Goal: Task Accomplishment & Management: Complete application form

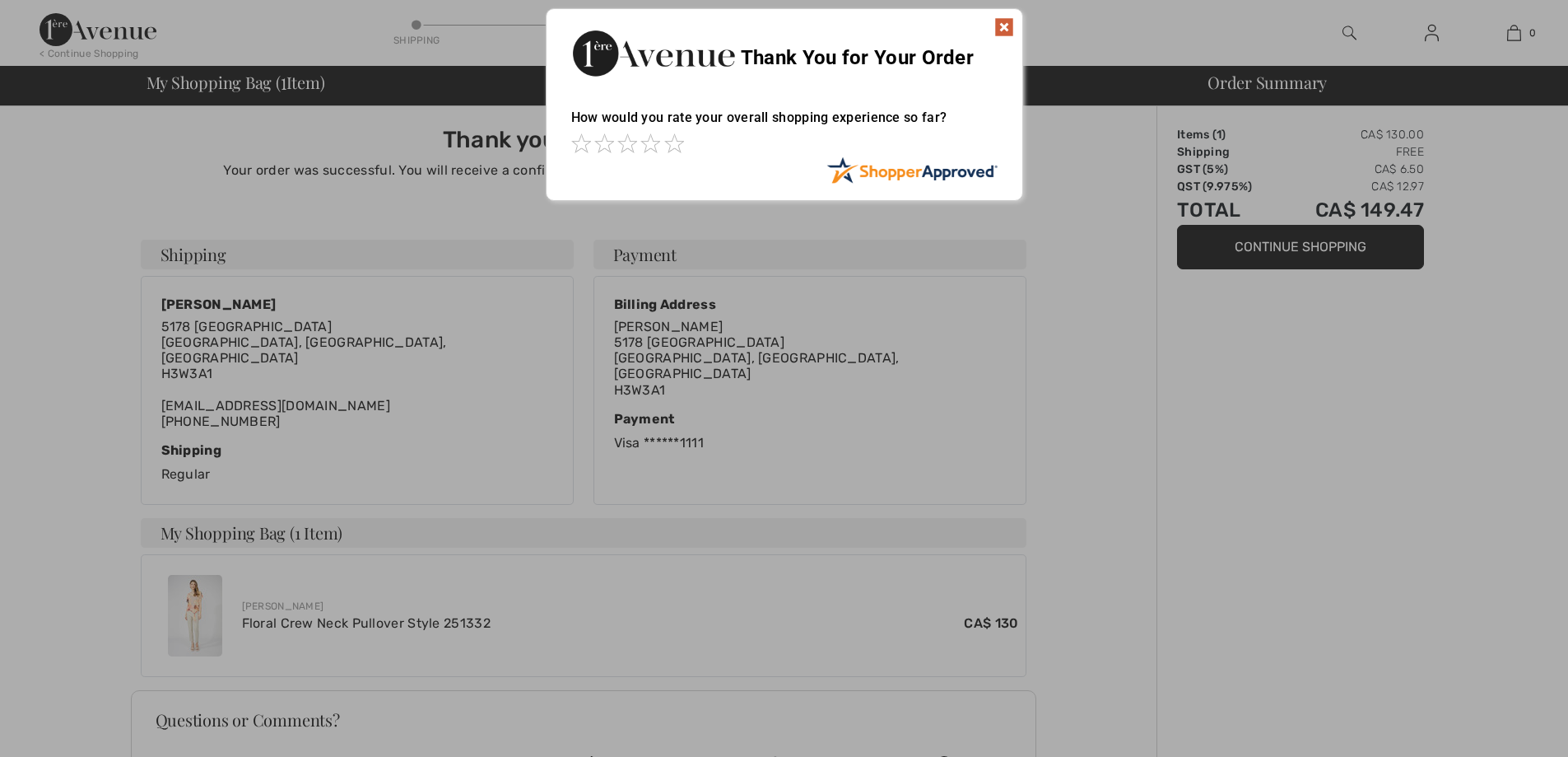
click at [1003, 24] on img at bounding box center [1004, 26] width 20 height 20
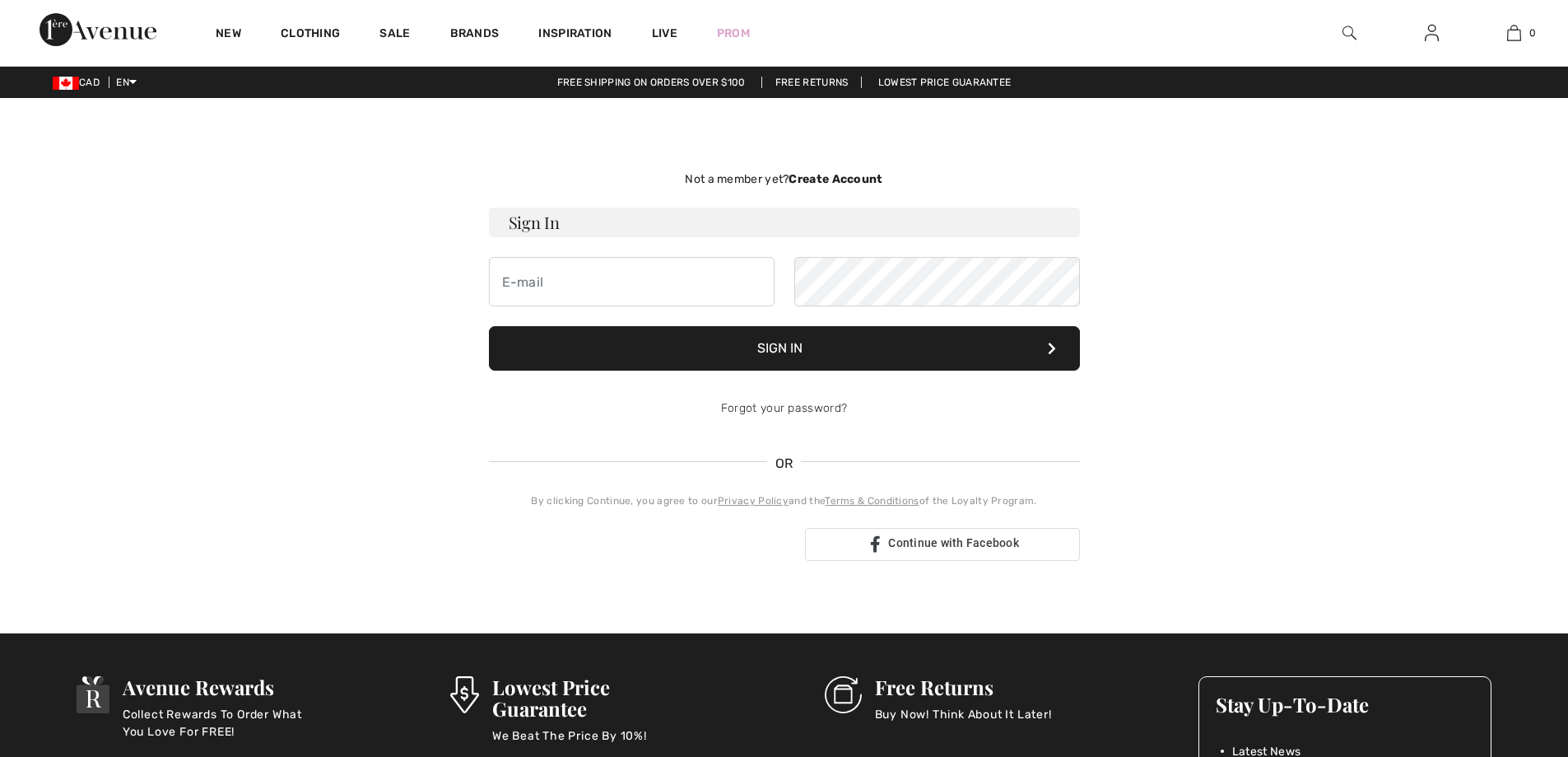
click at [819, 185] on strong "Create Account" at bounding box center [835, 179] width 94 height 14
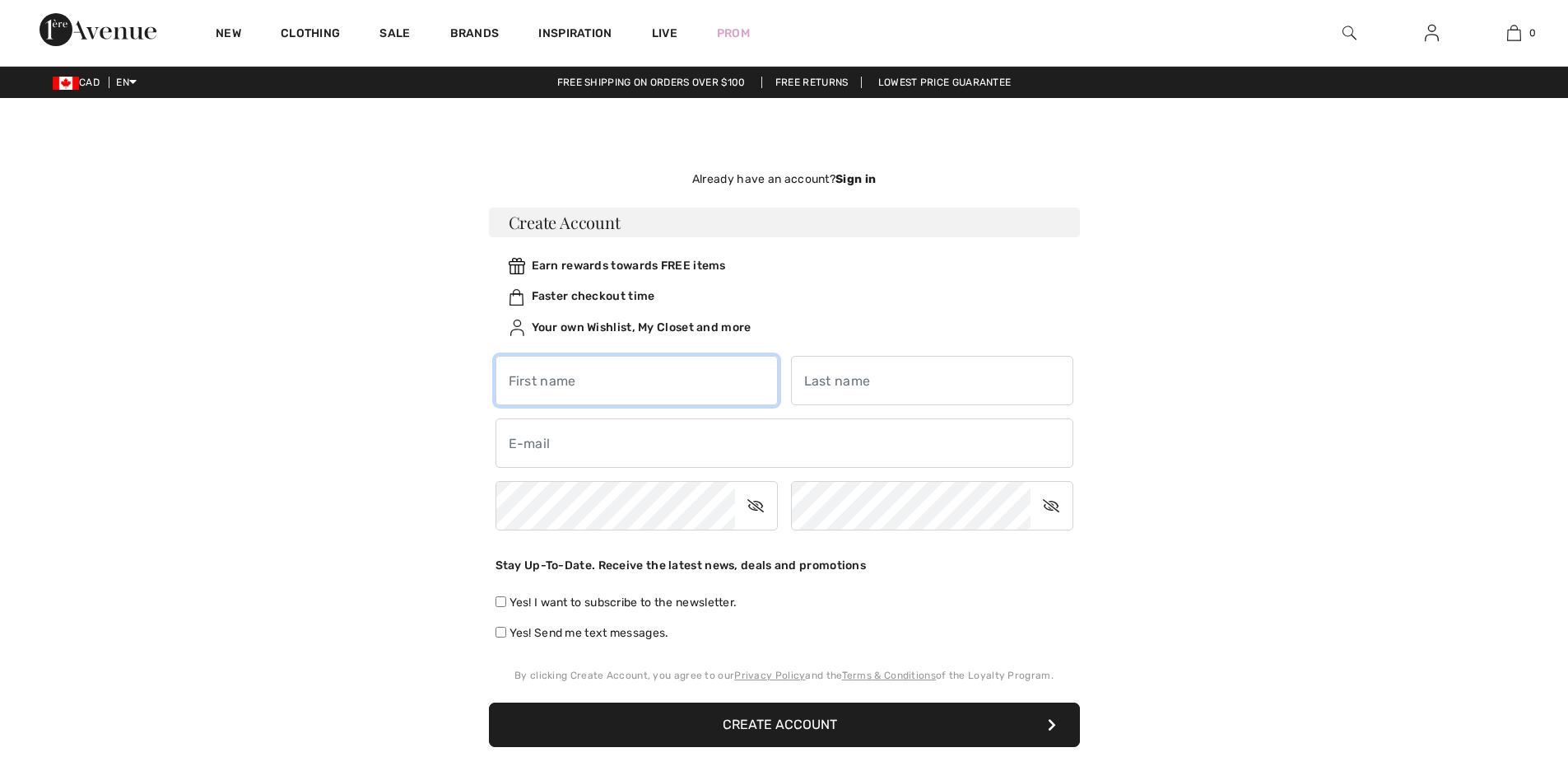
drag, startPoint x: 656, startPoint y: 383, endPoint x: 645, endPoint y: 378, distance: 12.1
click at [653, 379] on input "text" at bounding box center [636, 380] width 283 height 49
type input "[PERSON_NAME]"
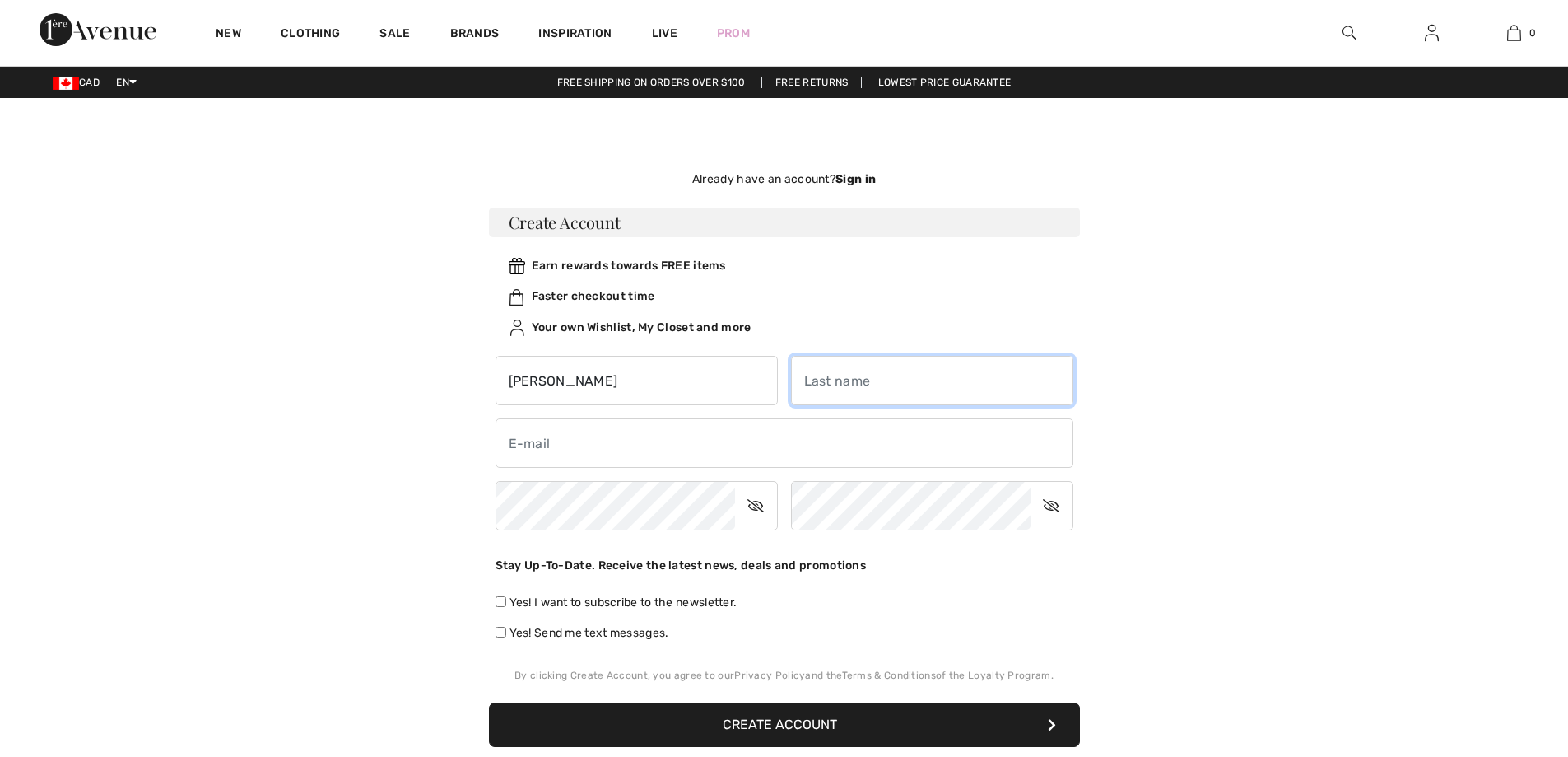
click at [869, 391] on input "text" at bounding box center [932, 380] width 283 height 49
type input "[DEMOGRAPHIC_DATA]"
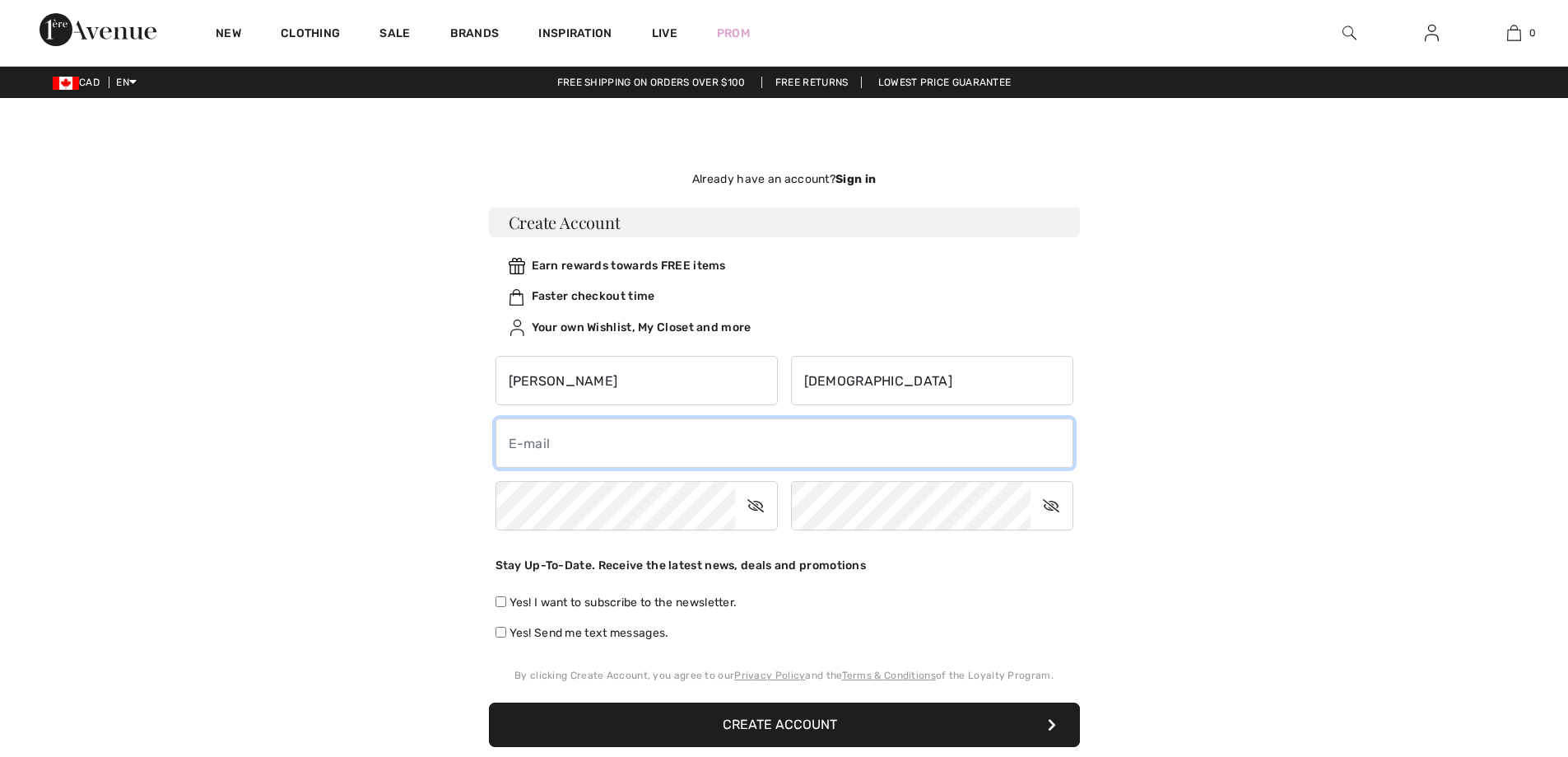
click at [648, 447] on input "email" at bounding box center [784, 443] width 578 height 49
type input "[EMAIL_ADDRESS][DOMAIN_NAME]"
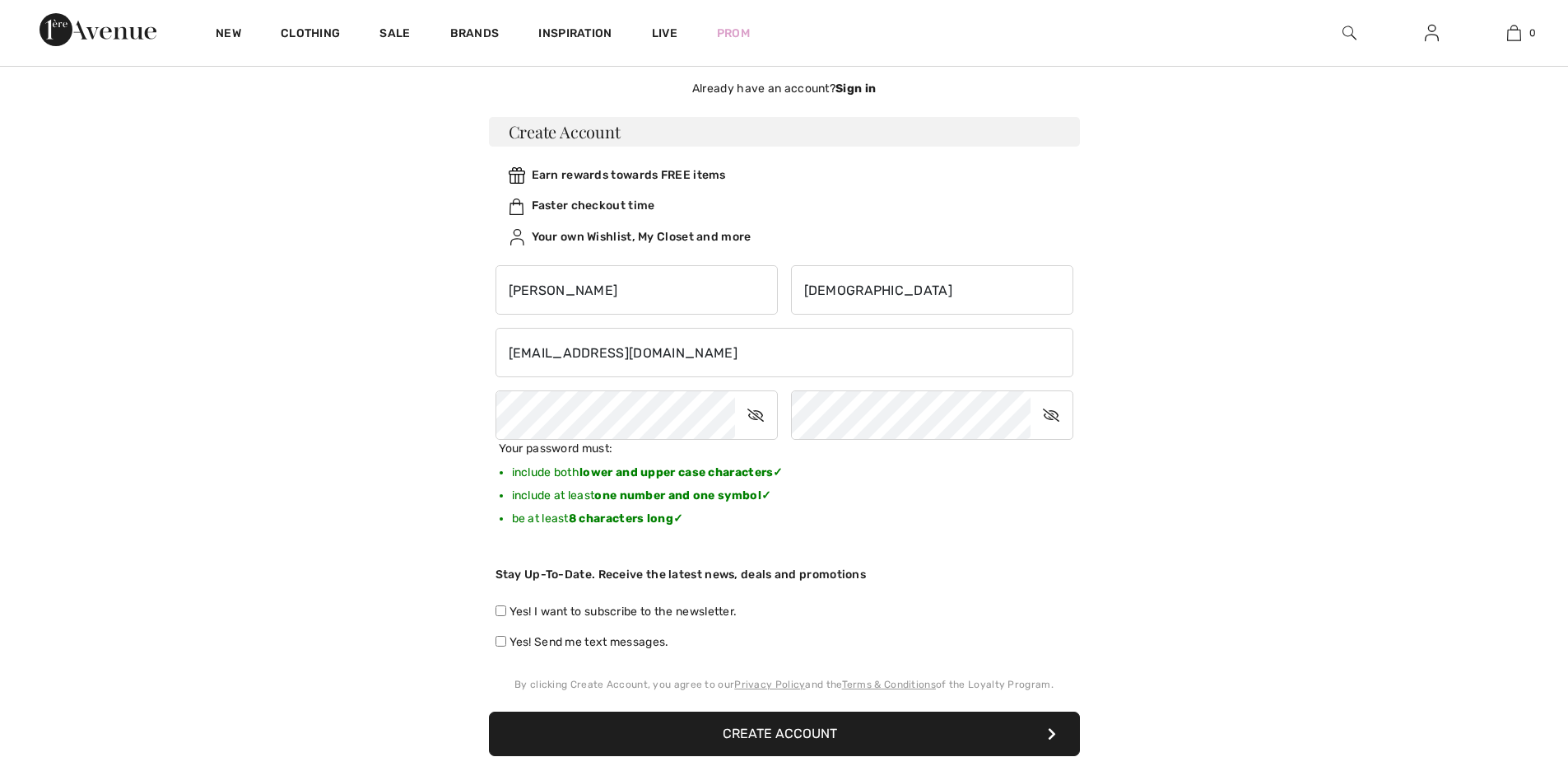
scroll to position [247, 0]
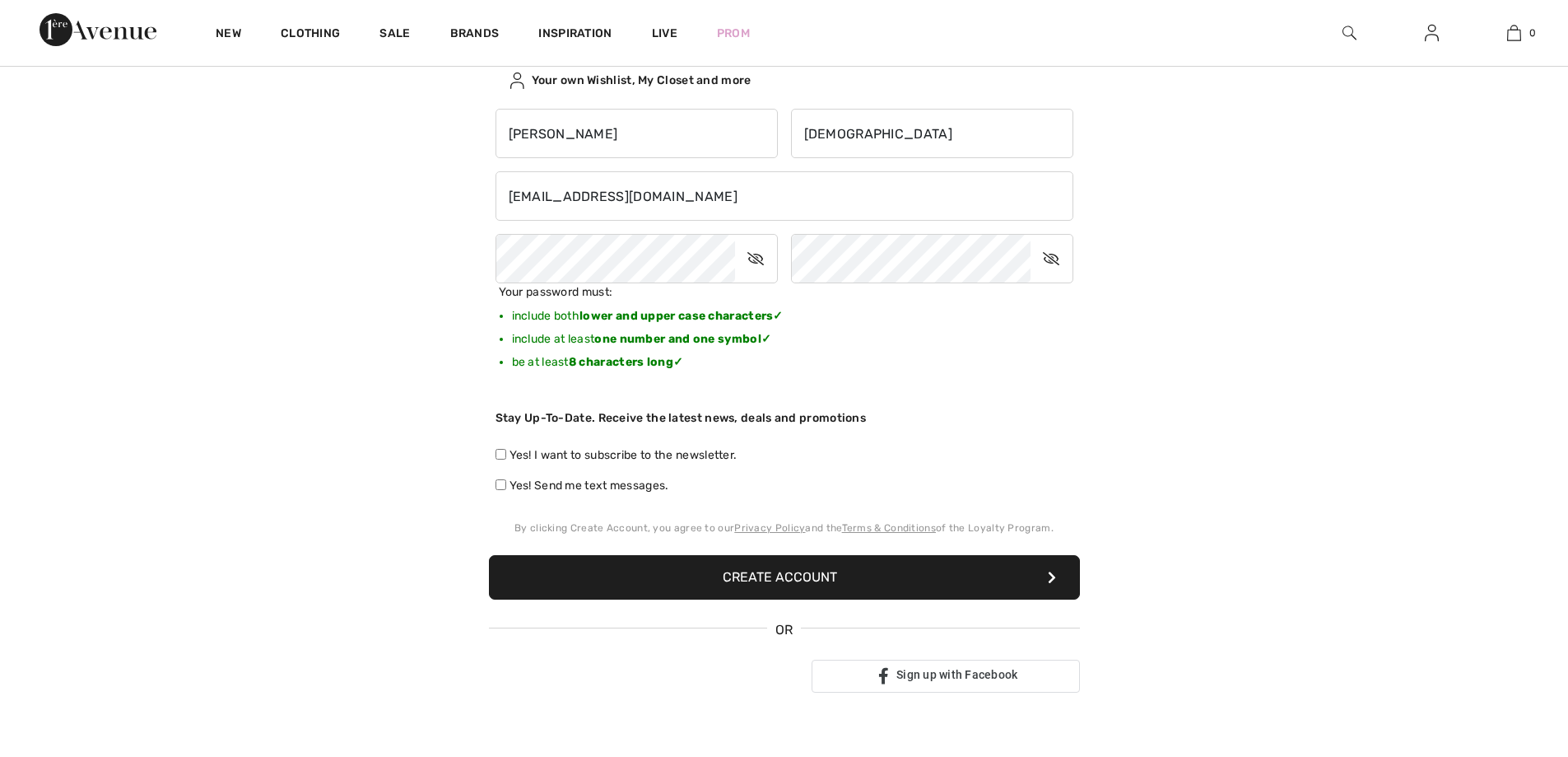
click at [501, 454] on input "Yes! I want to subscribe to the newsletter." at bounding box center [500, 453] width 10 height 10
checkbox input "true"
click at [502, 483] on input "Yes! Send me text messages." at bounding box center [500, 484] width 10 height 10
checkbox input "true"
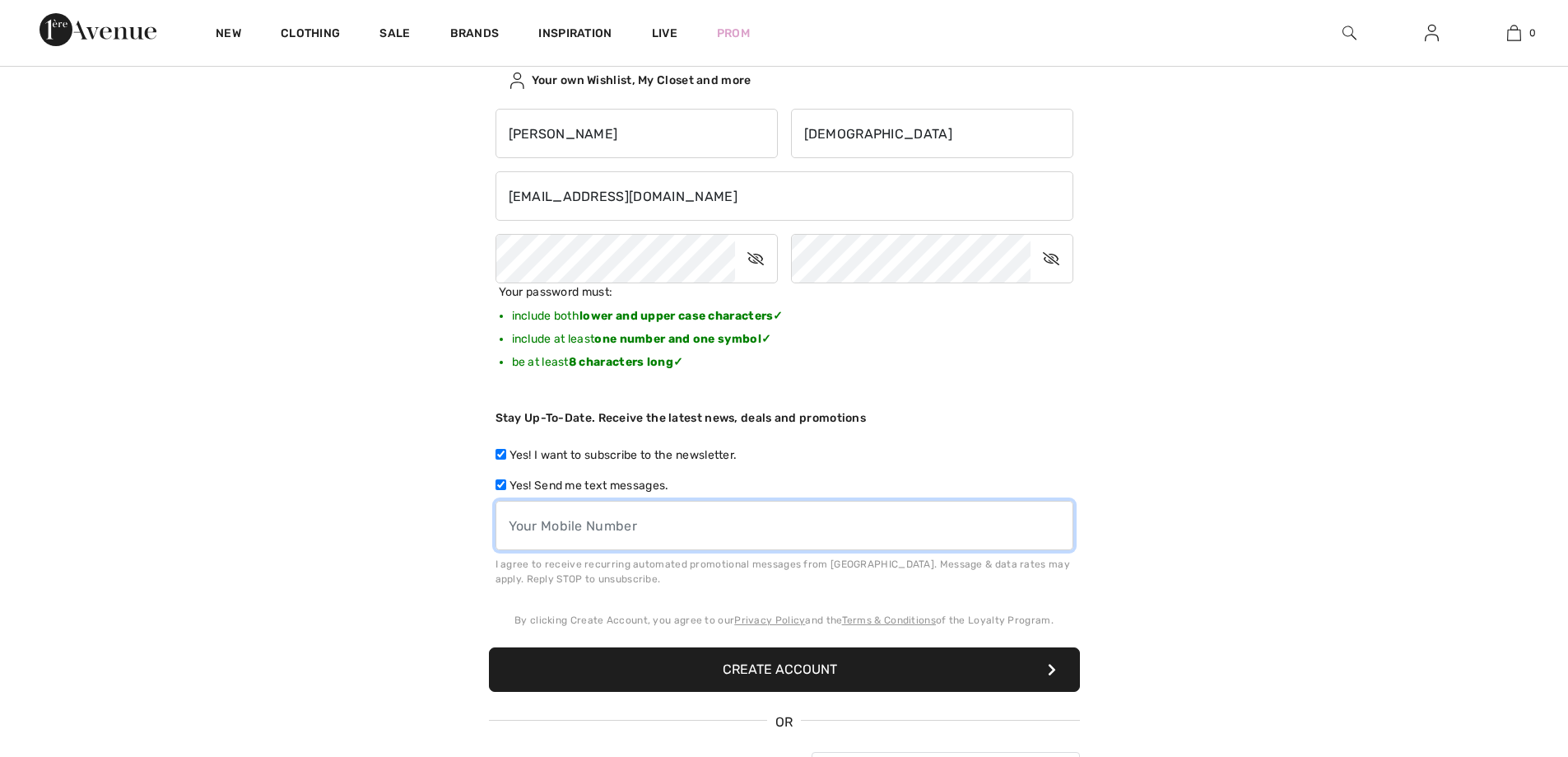
click at [702, 525] on input "tel" at bounding box center [784, 525] width 578 height 49
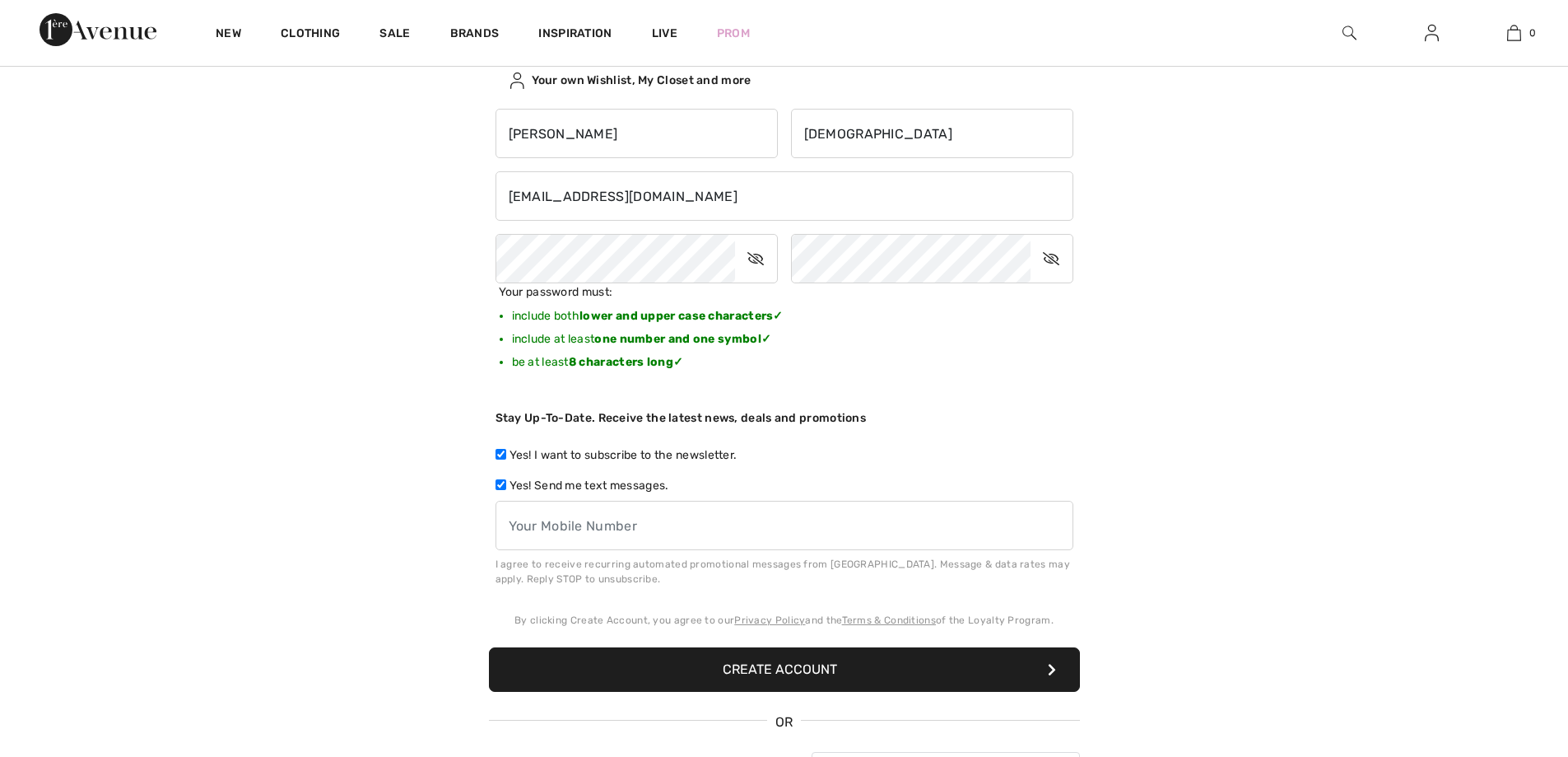
click at [1064, 411] on div "Stay Up-To-Date. Receive the latest news, deals and promotions" at bounding box center [784, 418] width 578 height 44
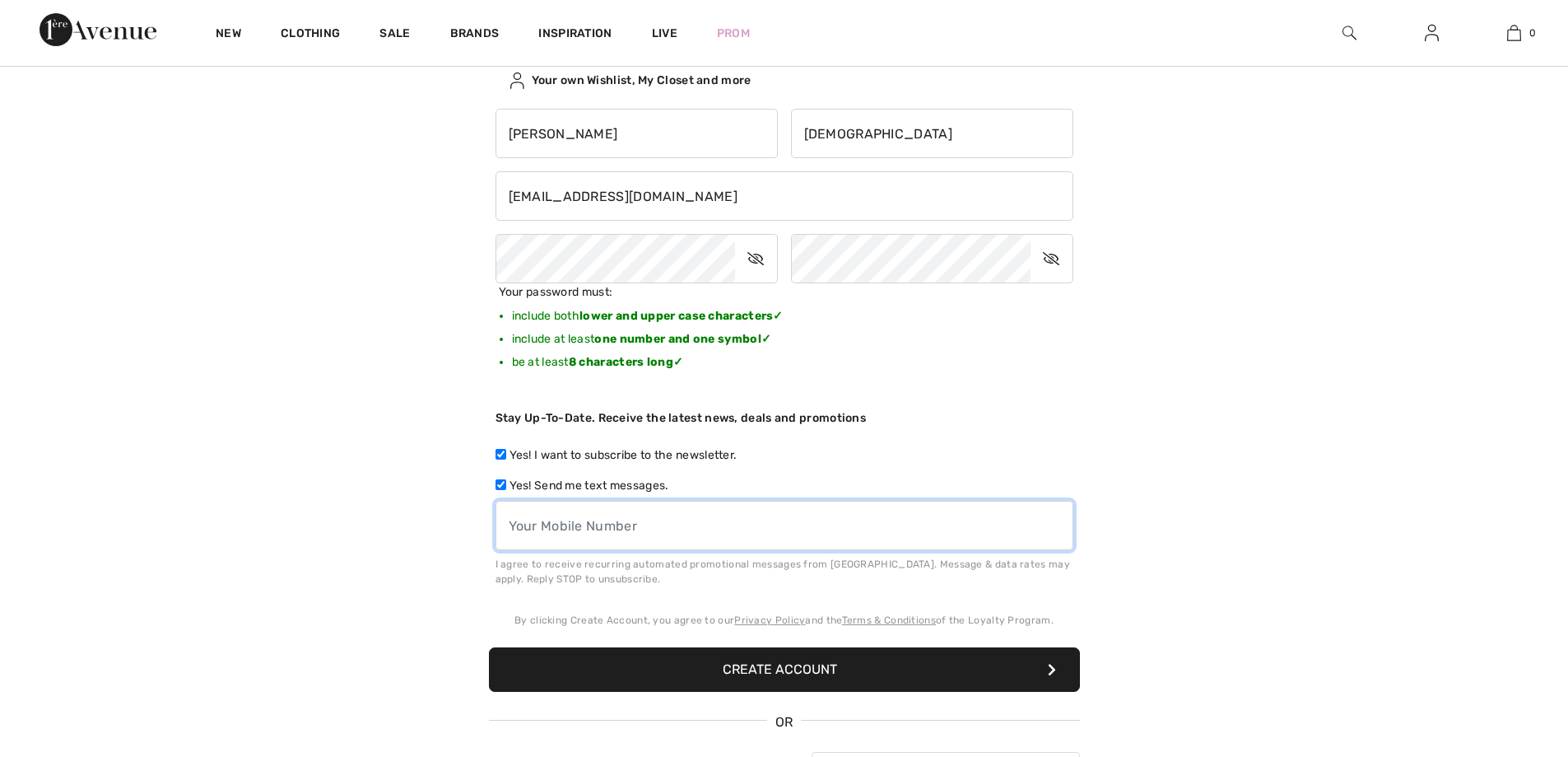
click at [814, 522] on input "tel" at bounding box center [784, 525] width 578 height 49
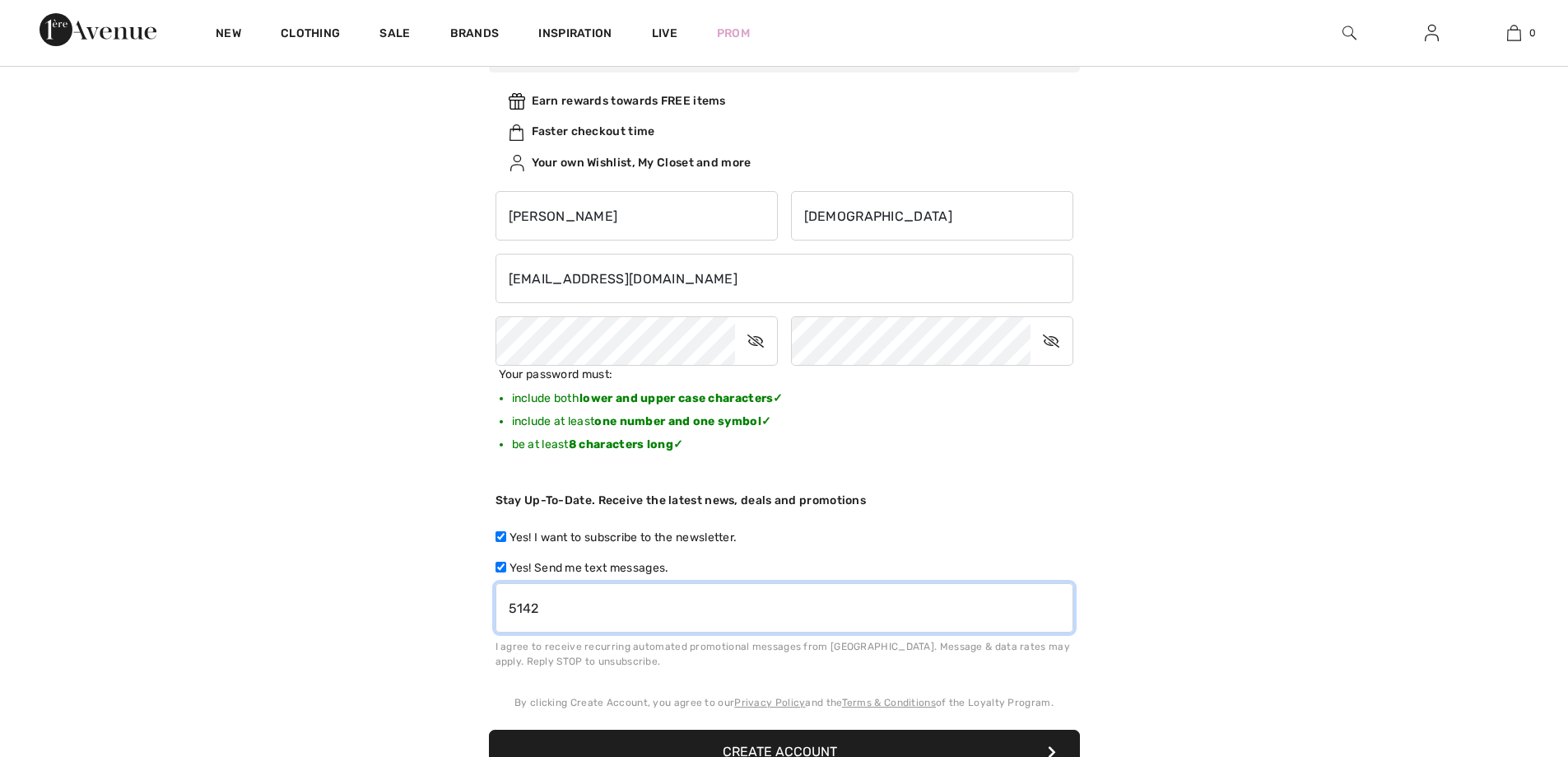
type input "5142"
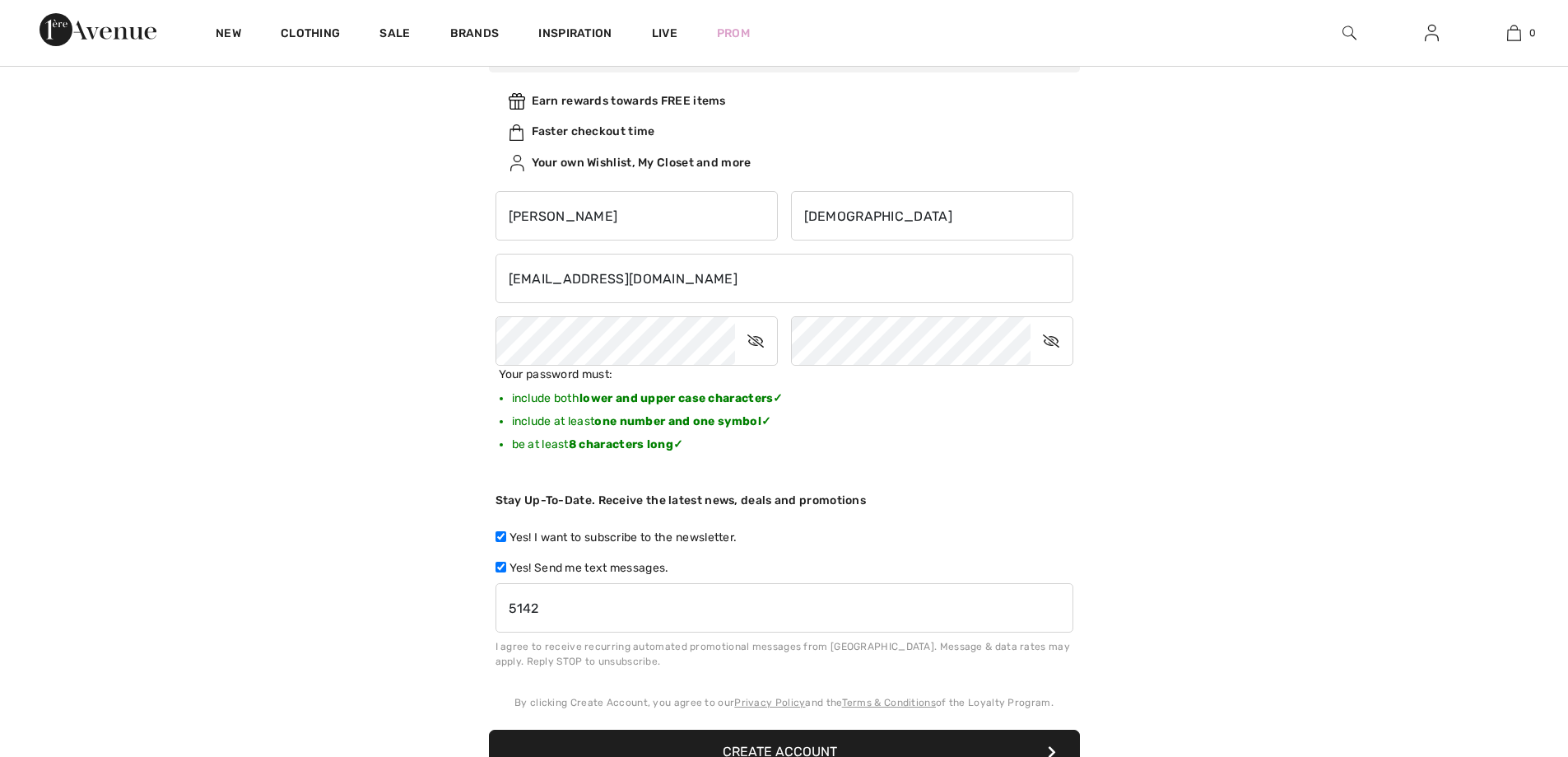
click at [1089, 401] on div "Already have an account? Sign in Create Account Earn rewards towards FREE items…" at bounding box center [784, 436] width 618 height 927
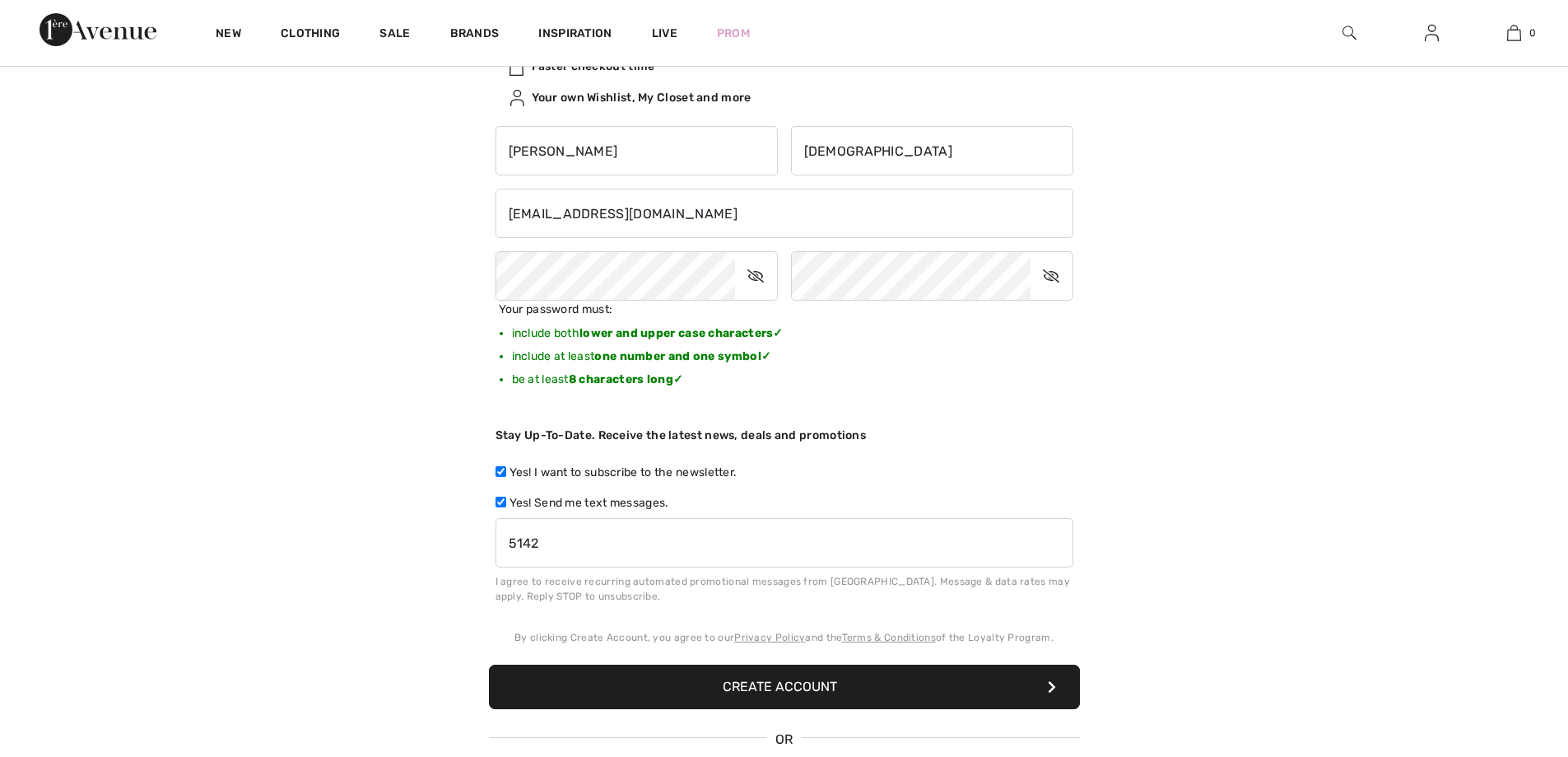
scroll to position [329, 0]
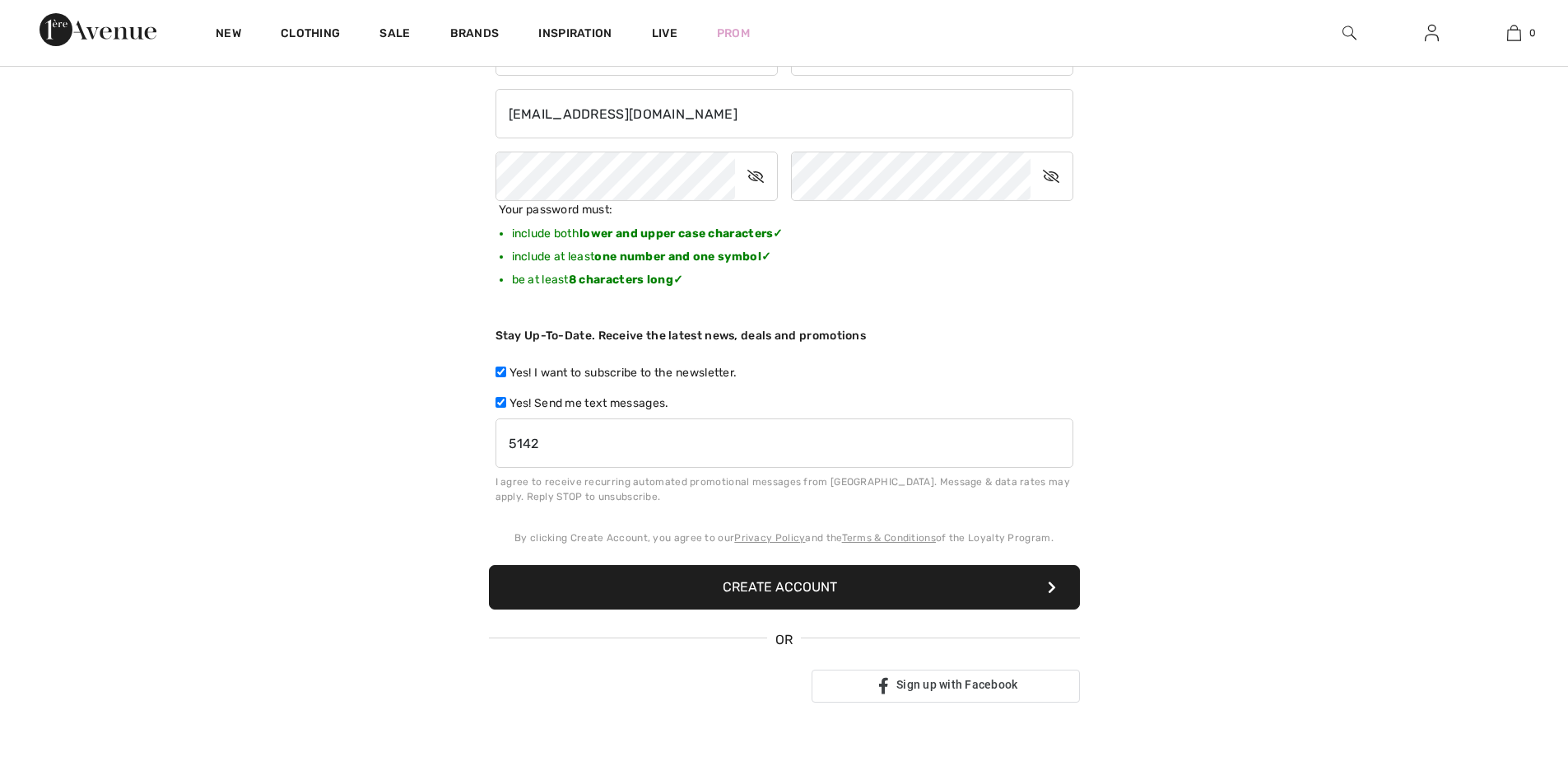
click at [810, 585] on button "Create Account" at bounding box center [784, 587] width 591 height 44
click at [936, 319] on div "Stay Up-To-Date. Receive the latest news, deals and promotions" at bounding box center [784, 336] width 578 height 44
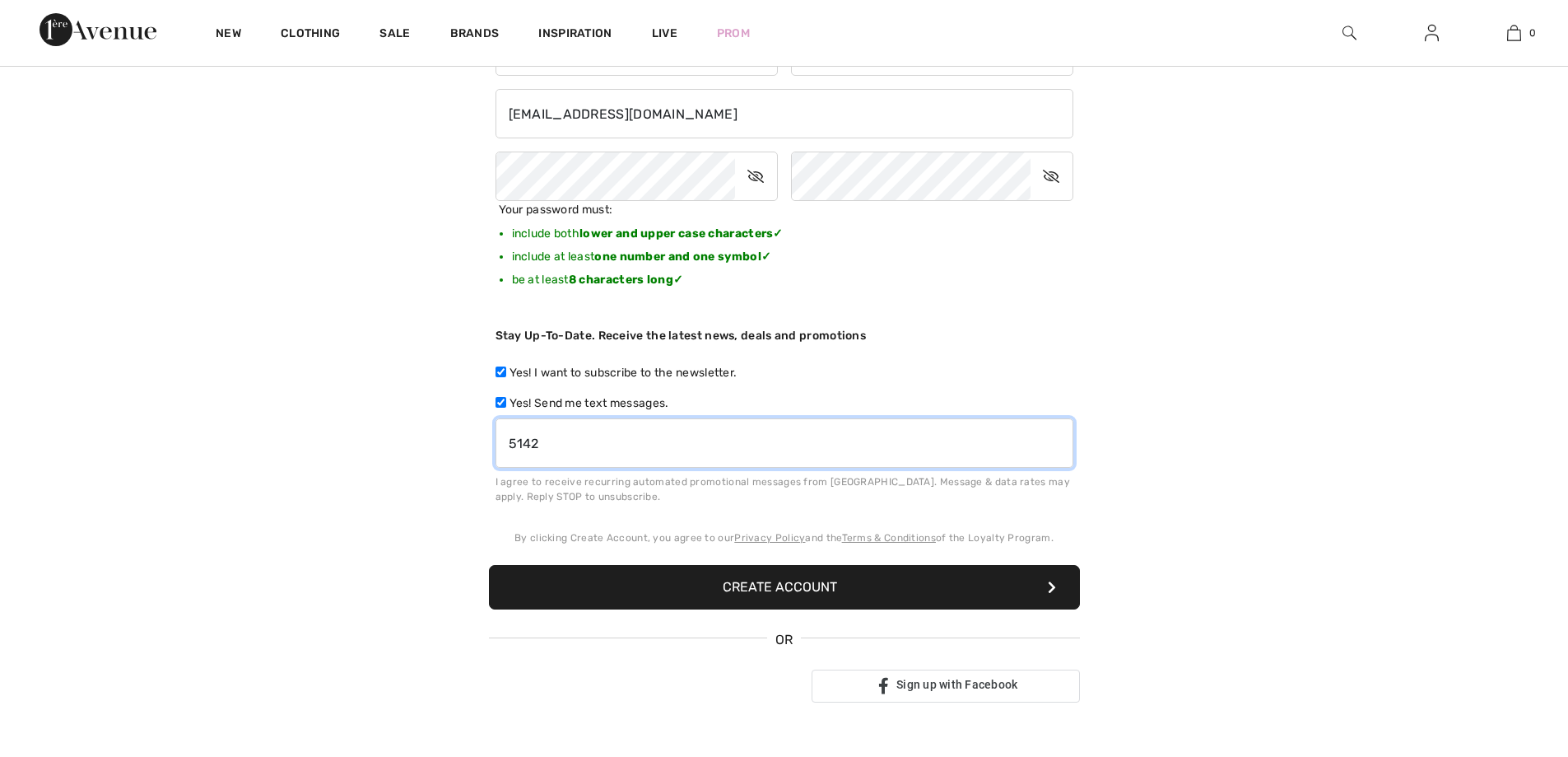
click at [585, 448] on input "5142" at bounding box center [784, 443] width 578 height 49
drag, startPoint x: 539, startPoint y: 457, endPoint x: 511, endPoint y: 458, distance: 28.0
click at [533, 457] on input "5142" at bounding box center [784, 443] width 578 height 49
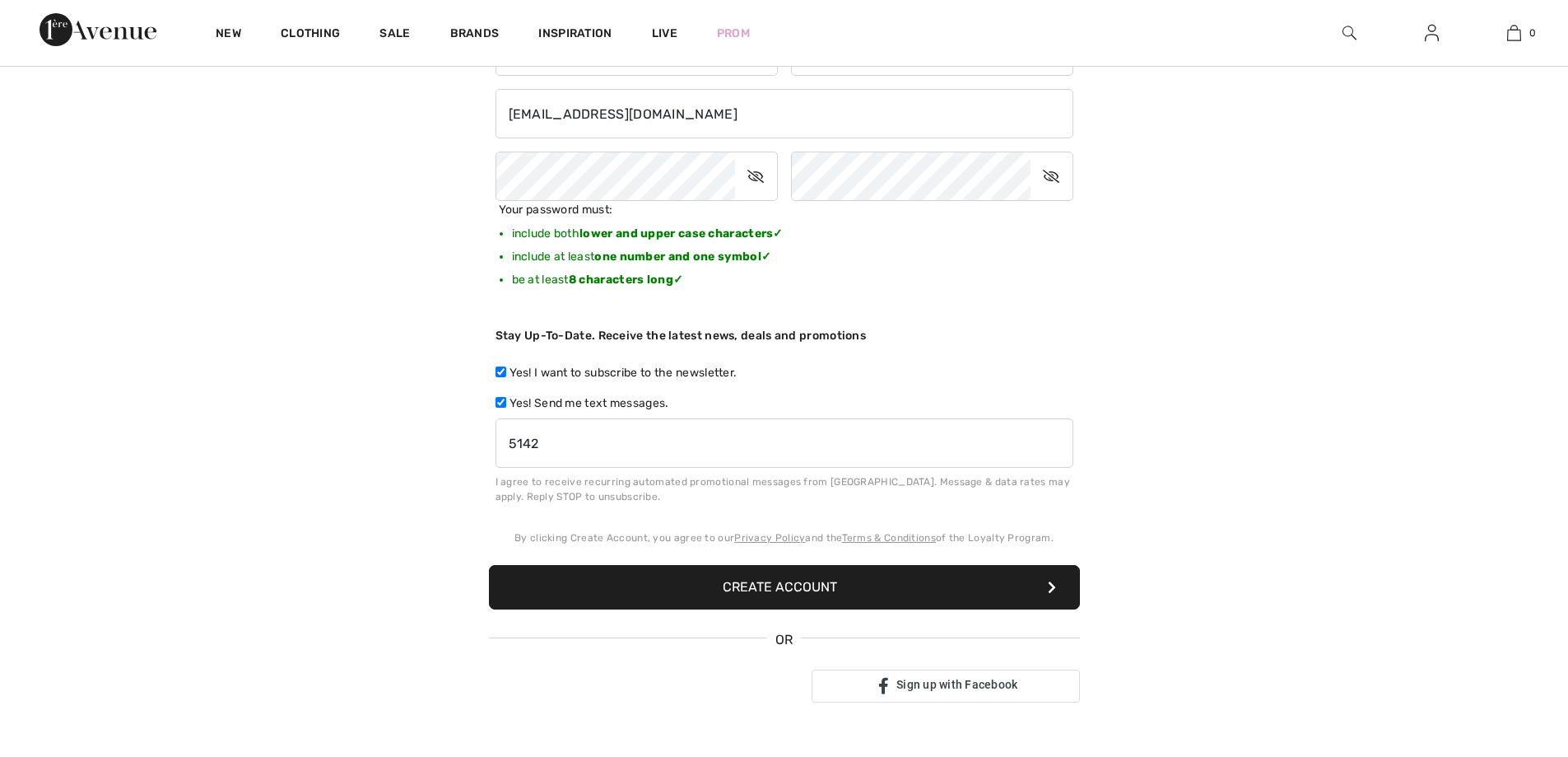
click at [575, 578] on button "Create Account" at bounding box center [784, 587] width 591 height 44
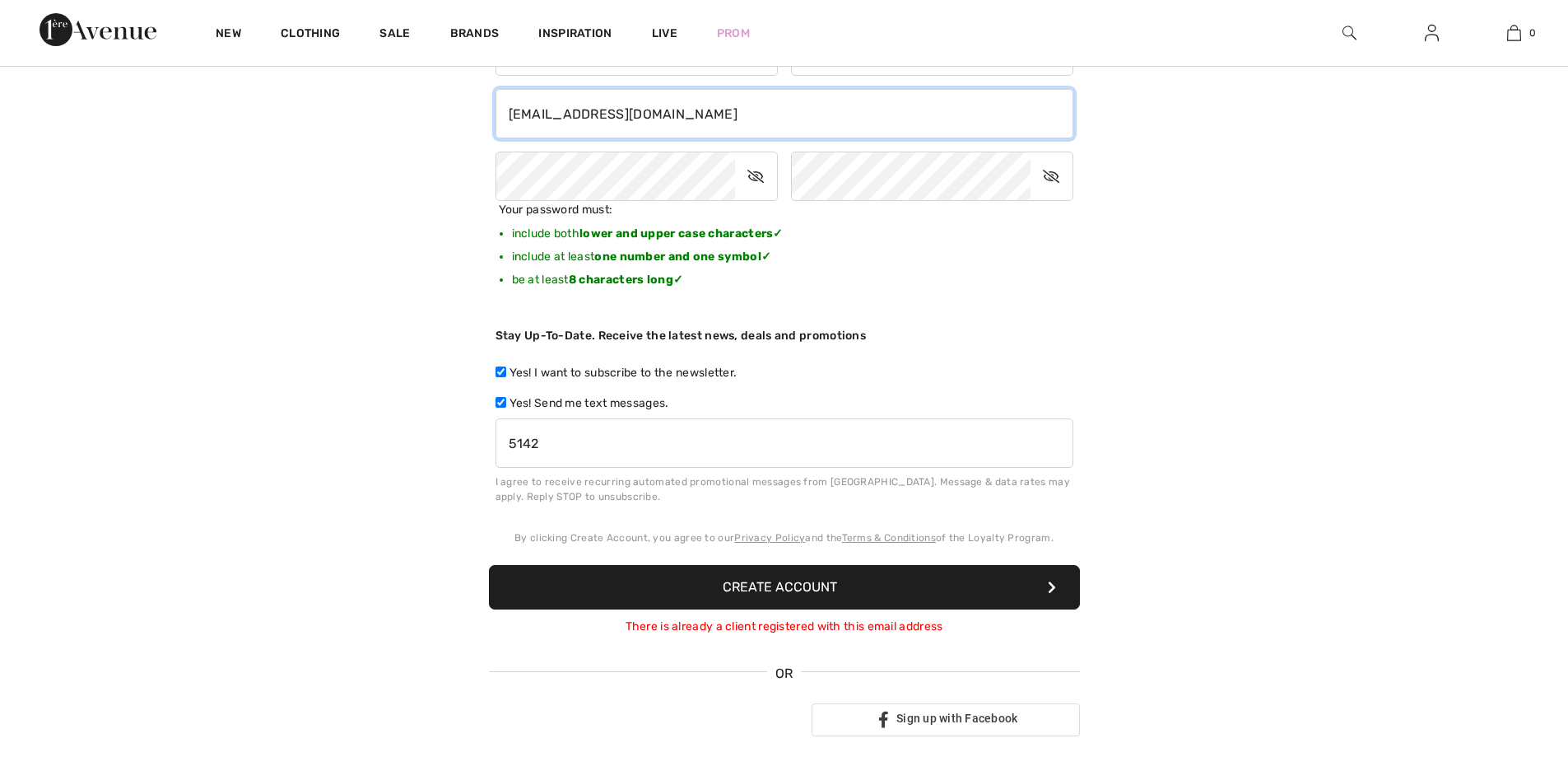
click at [614, 111] on input "[EMAIL_ADDRESS][DOMAIN_NAME]" at bounding box center [784, 114] width 578 height 49
type input "registeredname3@gmail.com"
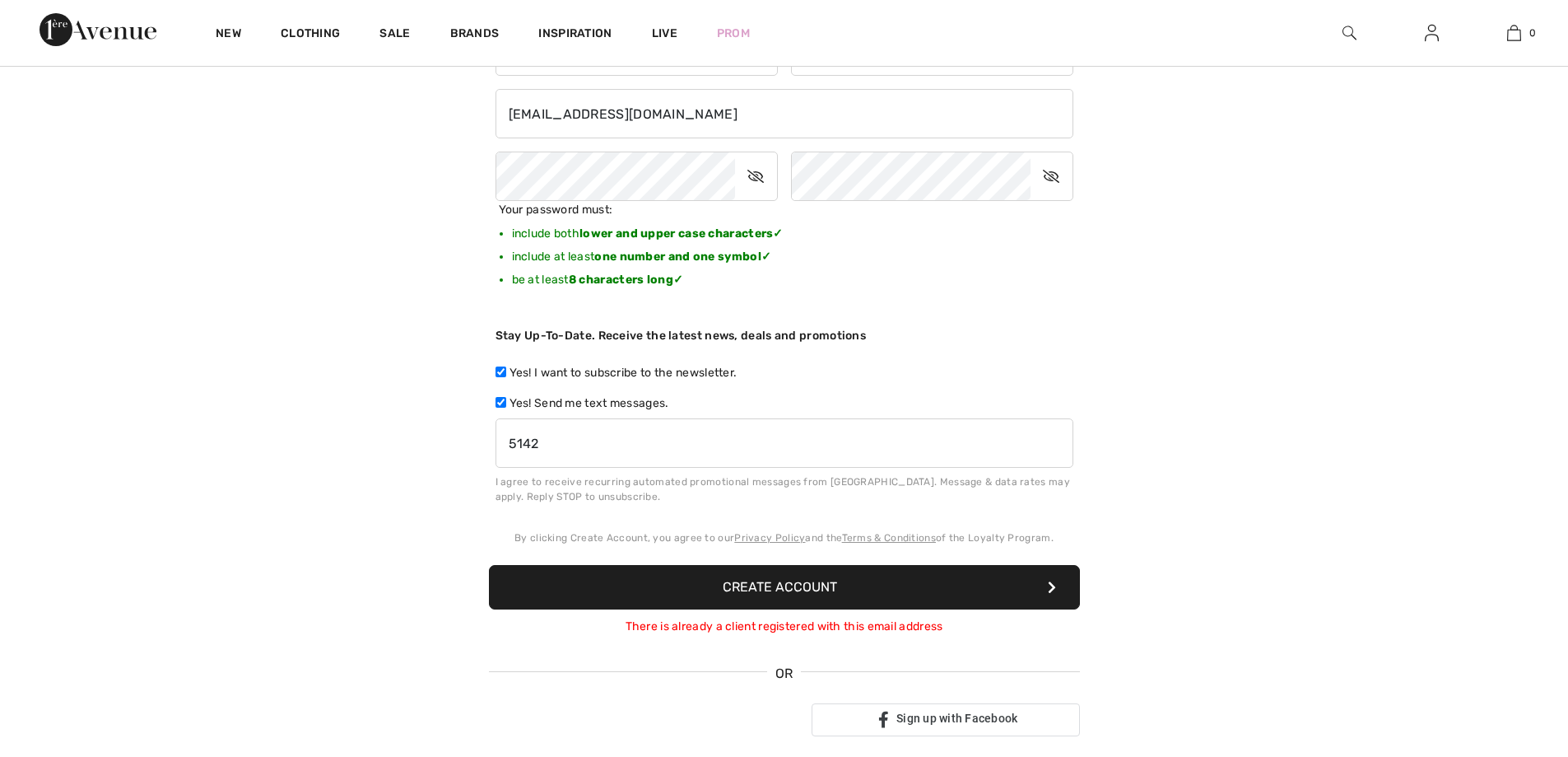
click at [597, 577] on button "Create Account" at bounding box center [784, 587] width 591 height 44
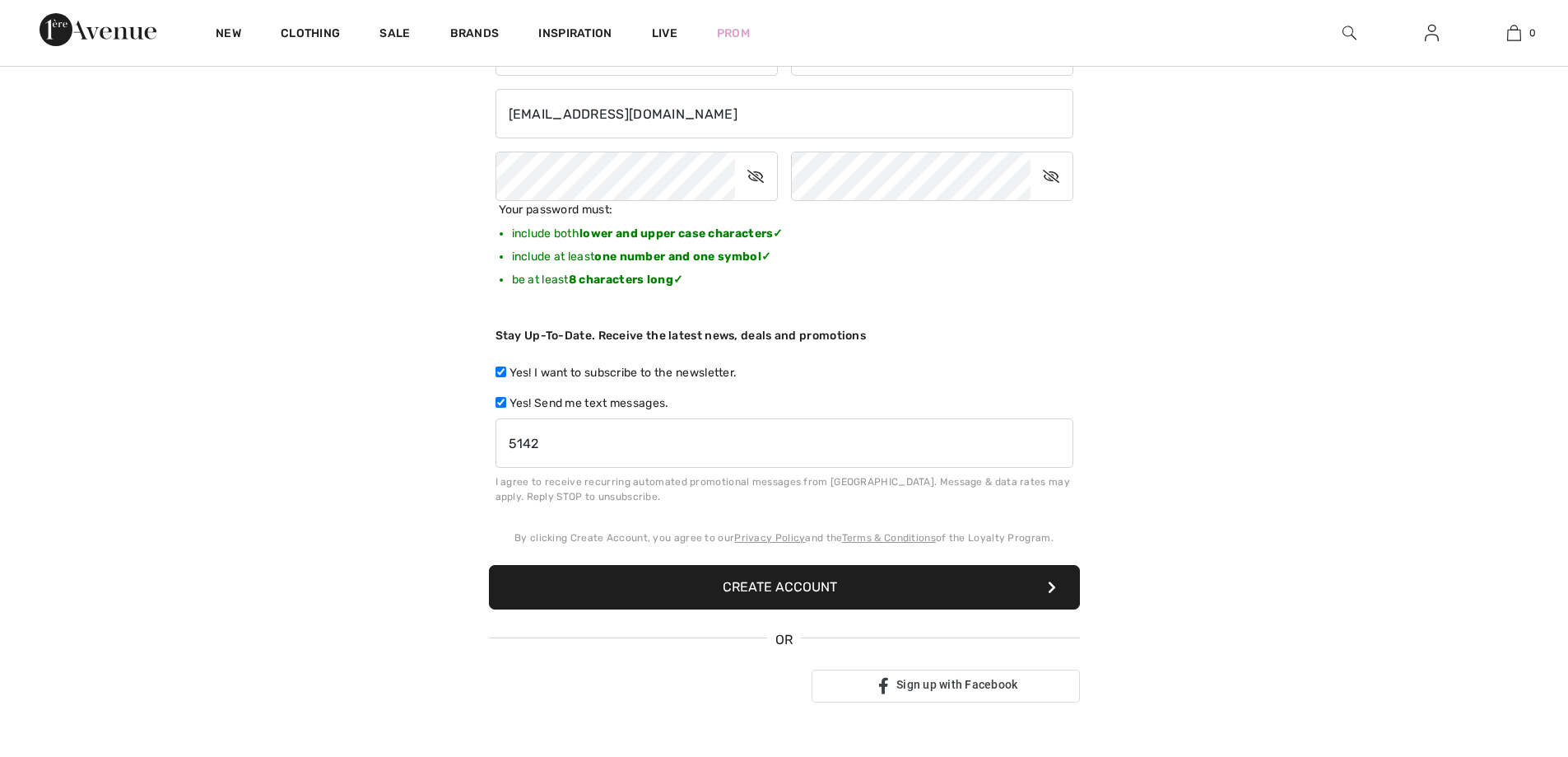
click at [633, 596] on button "Create Account" at bounding box center [784, 587] width 591 height 44
